Goal: Transaction & Acquisition: Purchase product/service

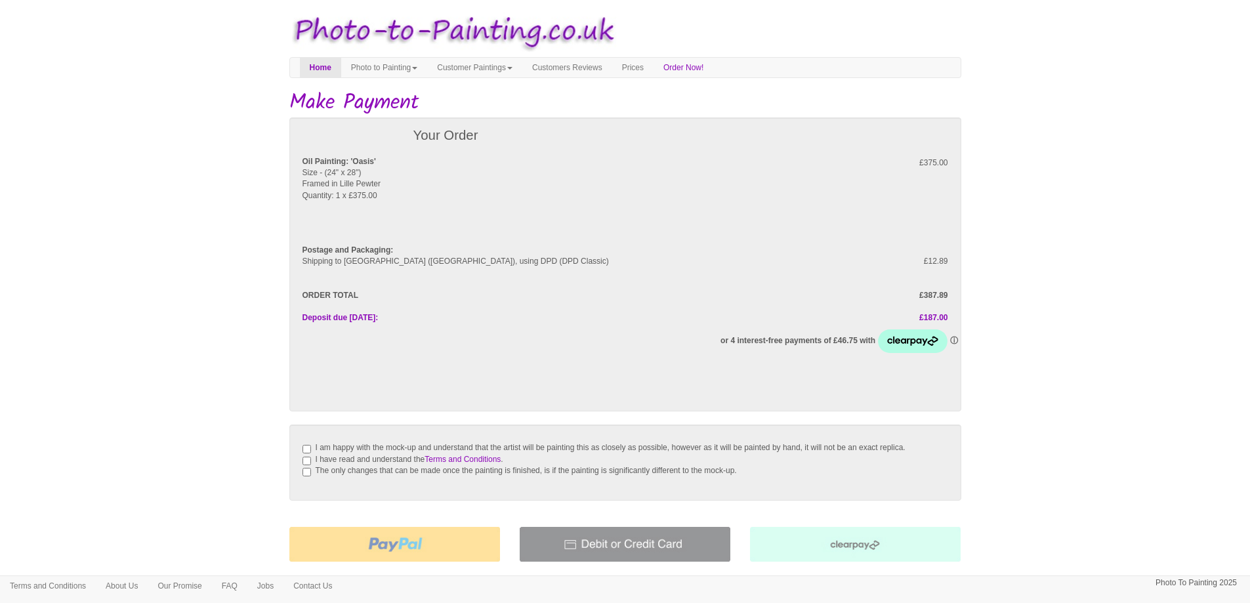
click at [205, 260] on body "Your painting - risk free Toggle navigation Menu Home Photo to Painting Photo t…" at bounding box center [625, 365] width 1250 height 717
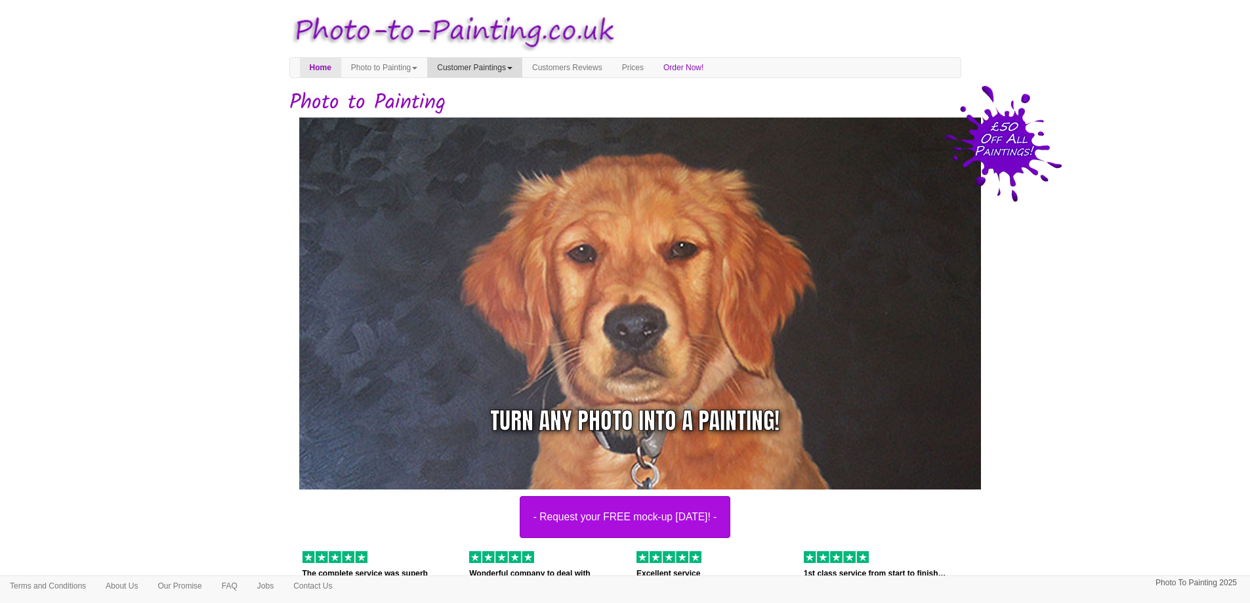
click at [519, 69] on link "Customer Paintings" at bounding box center [474, 68] width 95 height 20
click at [516, 108] on link "Painting of the Month" at bounding box center [480, 108] width 104 height 18
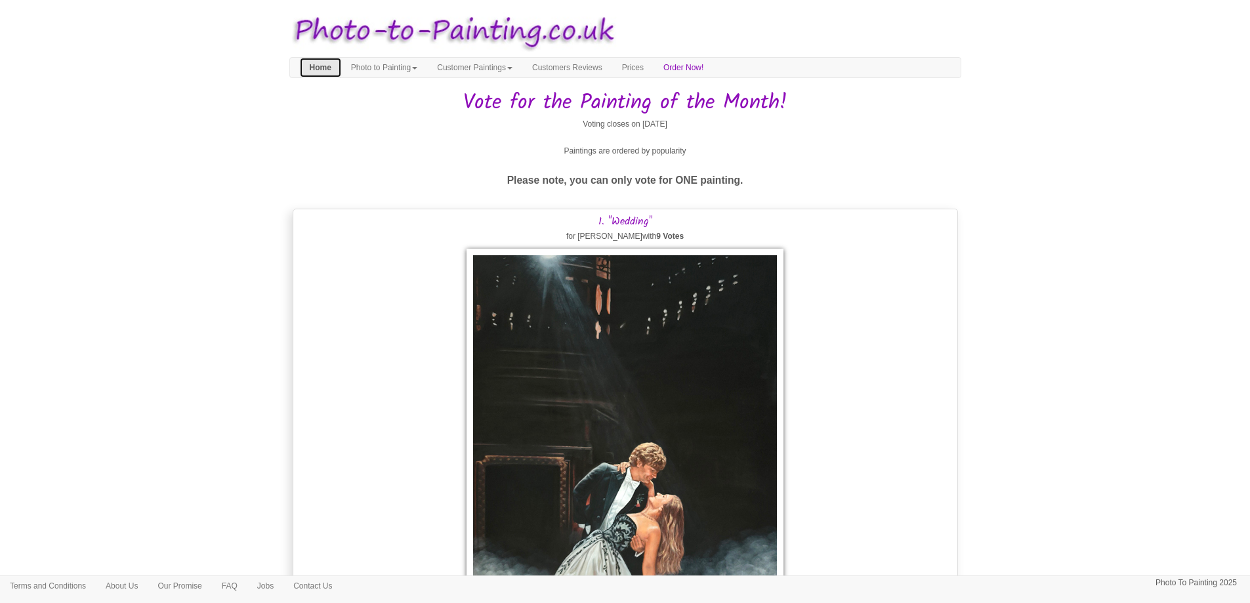
click at [324, 62] on link "Home" at bounding box center [320, 68] width 41 height 20
